Goal: Find specific page/section: Find specific page/section

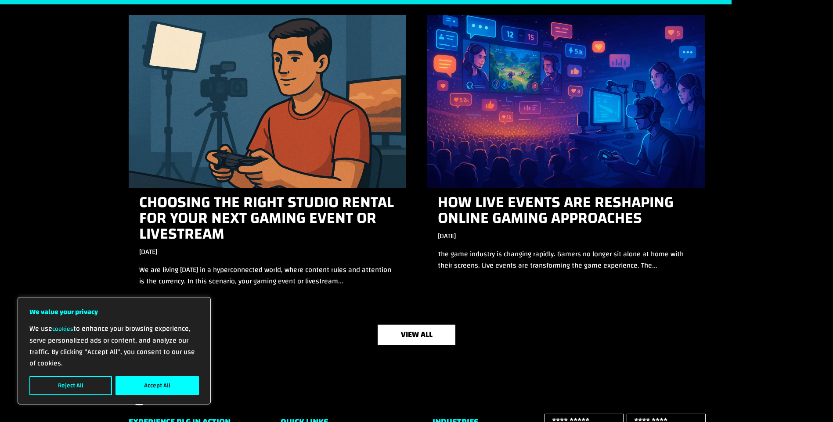
scroll to position [2649, 0]
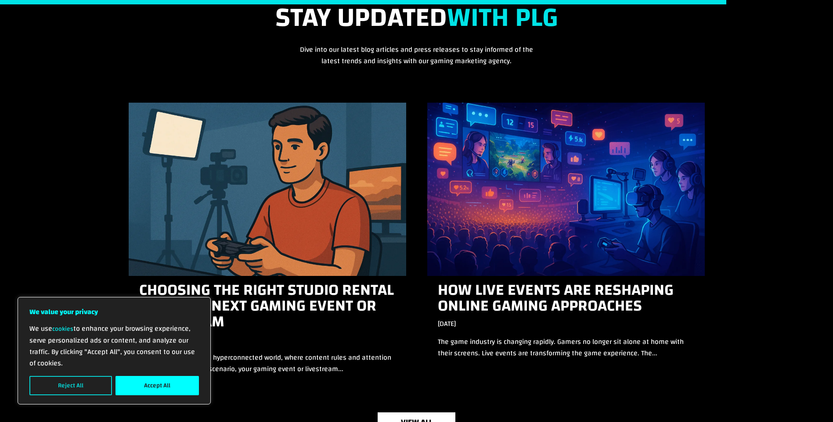
click at [95, 376] on div "We use cookies to enhance your browsing experience, serve personalized ads or c…" at bounding box center [113, 359] width 169 height 72
click at [92, 388] on button "Reject All" at bounding box center [70, 385] width 83 height 19
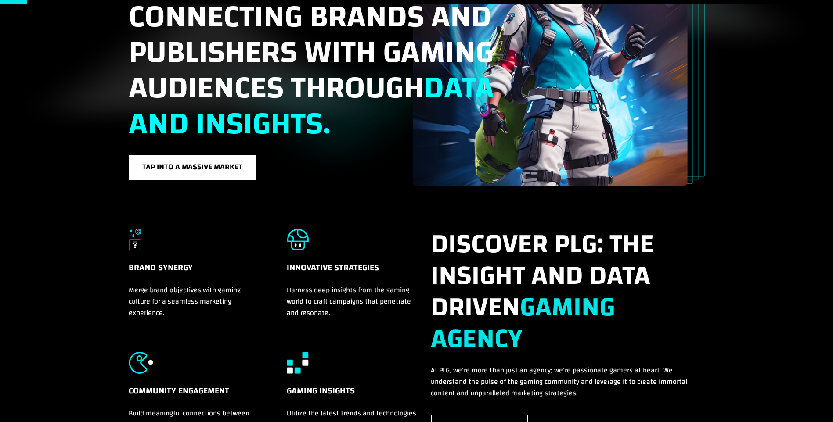
scroll to position [0, 0]
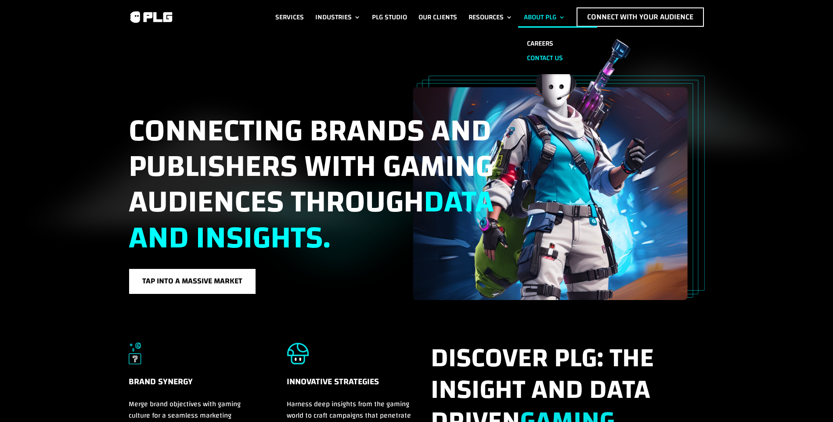
click at [548, 58] on link "Contact us" at bounding box center [557, 58] width 79 height 14
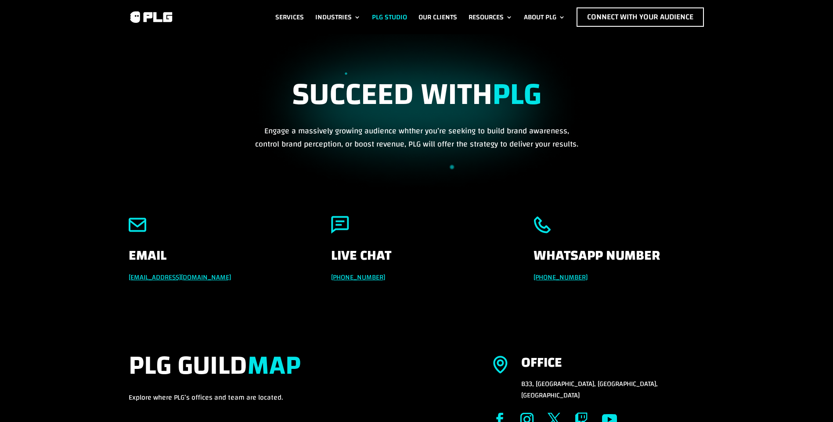
click at [380, 11] on link "PLG Studio" at bounding box center [389, 16] width 35 height 19
